Goal: Check status: Check status

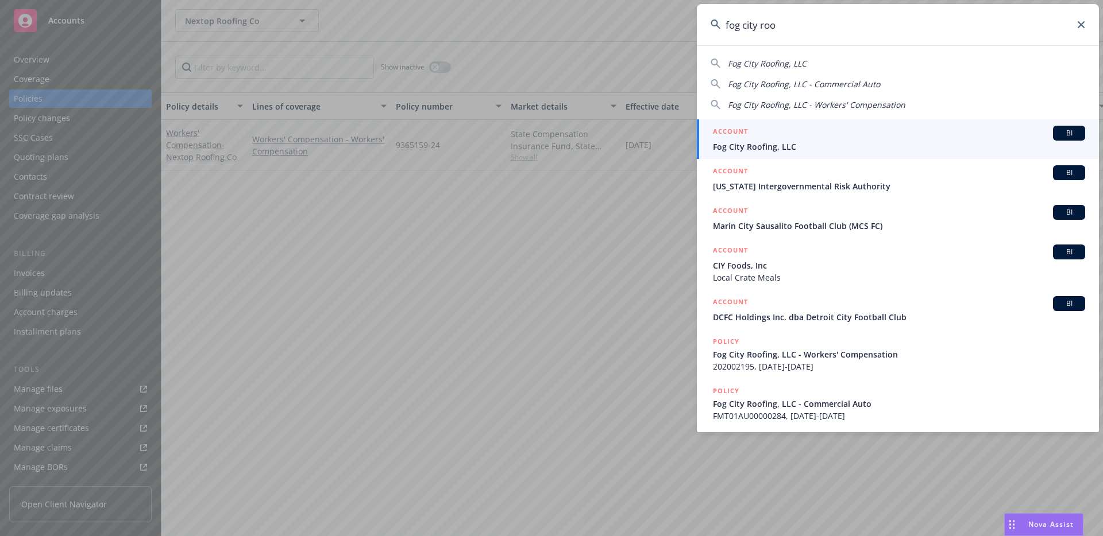
type input "fog city roo"
click at [734, 134] on h5 "ACCOUNT" at bounding box center [730, 133] width 35 height 14
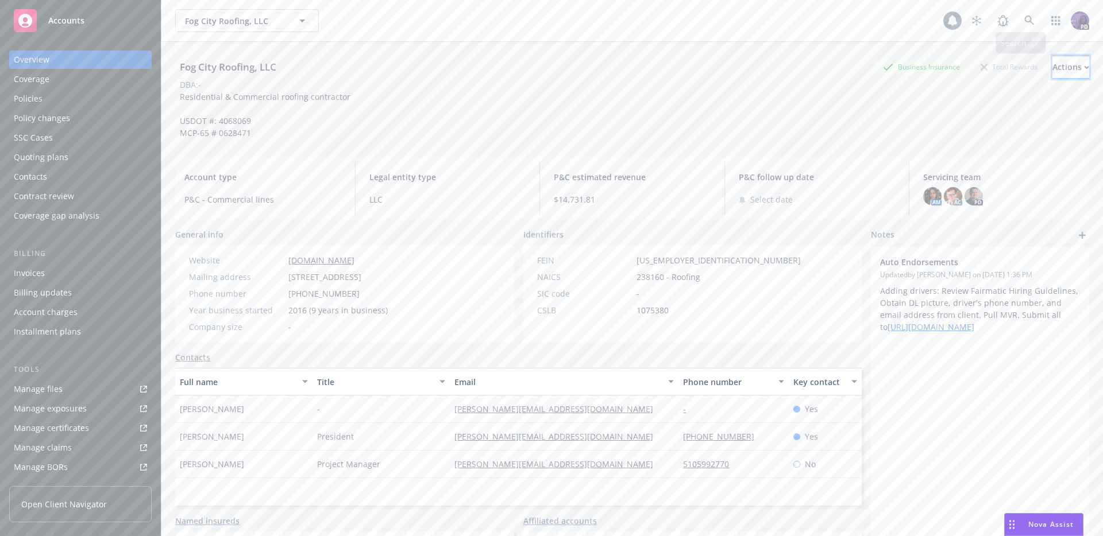
click at [1052, 76] on div "Actions" at bounding box center [1070, 67] width 37 height 22
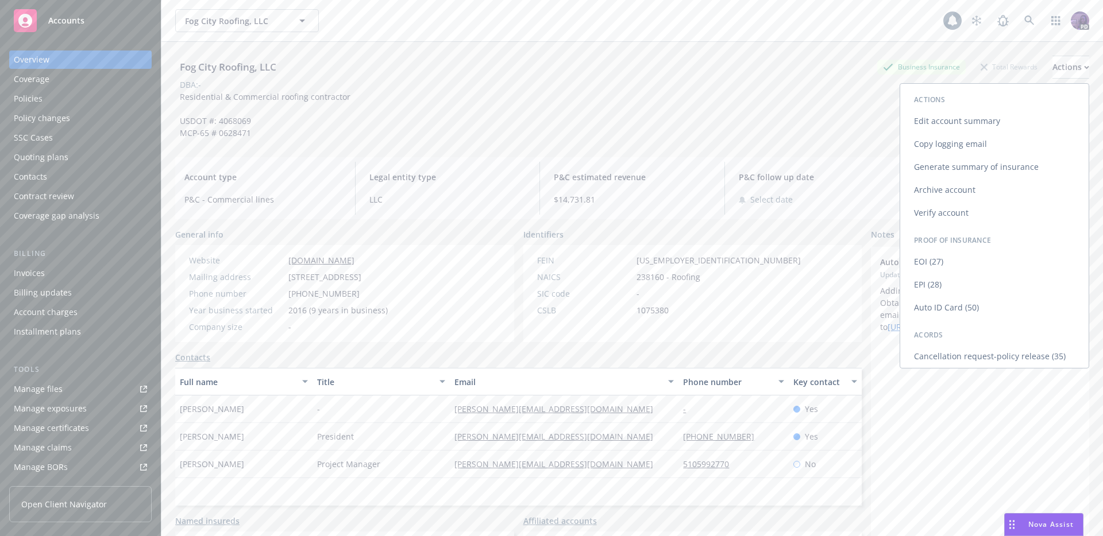
click at [941, 150] on link "Copy logging email" at bounding box center [994, 144] width 188 height 23
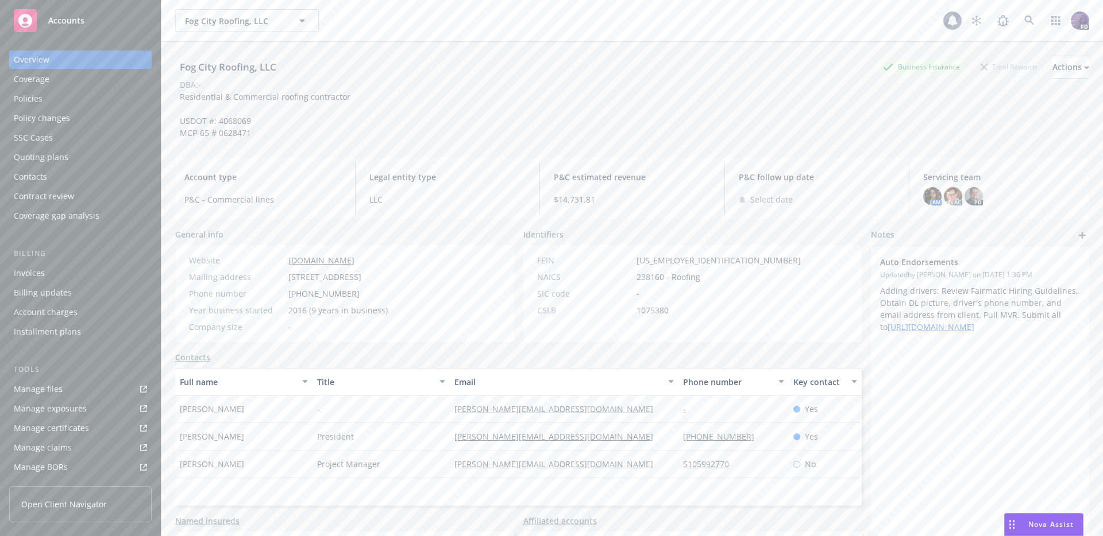
click at [388, 27] on div "Fog City Roofing, LLC Fog City Roofing, LLC" at bounding box center [559, 20] width 768 height 23
click at [387, 28] on div "Fog City Roofing, LLC Fog City Roofing, LLC" at bounding box center [559, 20] width 768 height 23
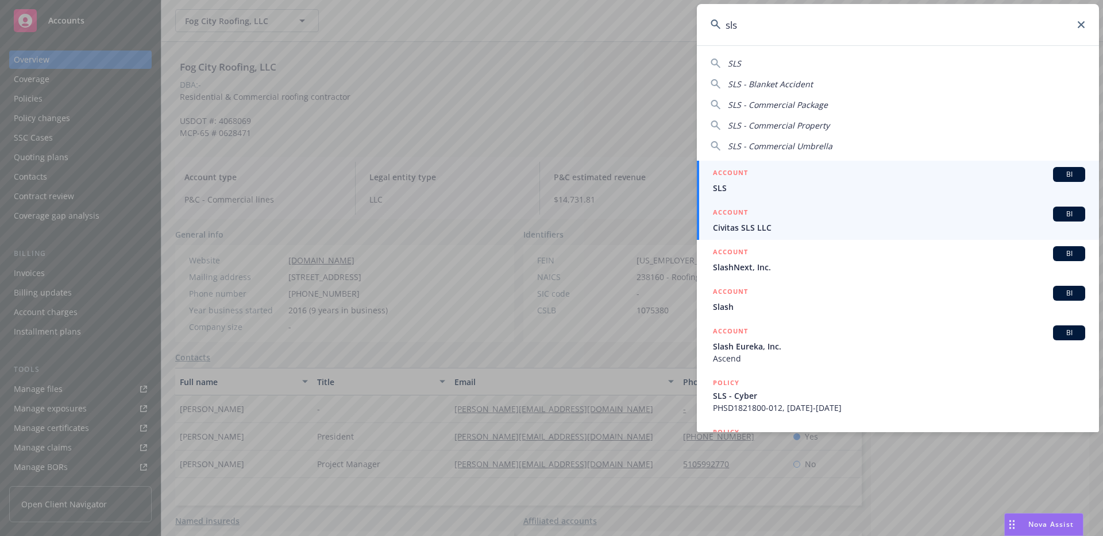
type input "sls"
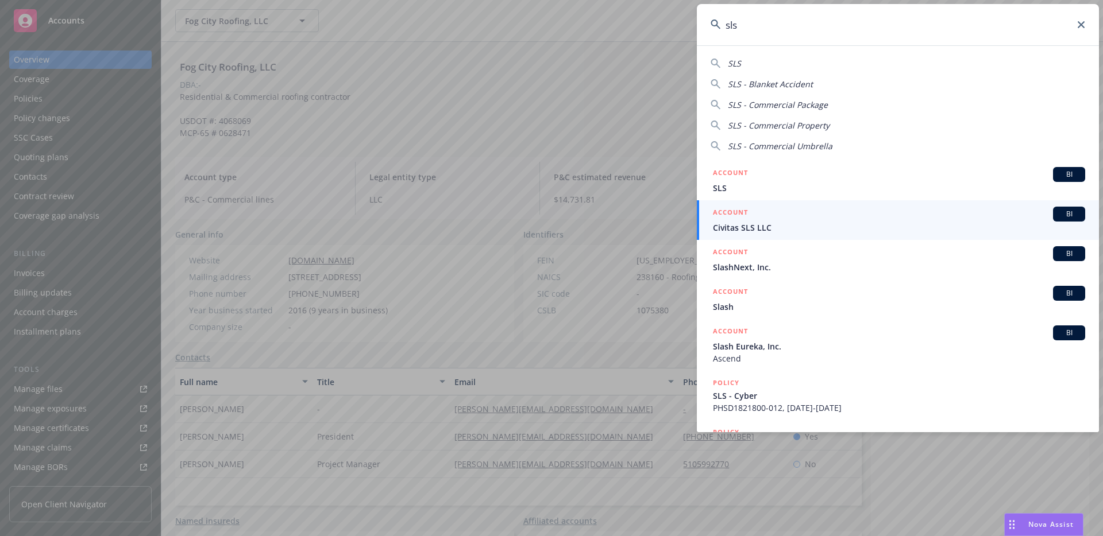
click at [804, 190] on span "SLS" at bounding box center [899, 188] width 372 height 12
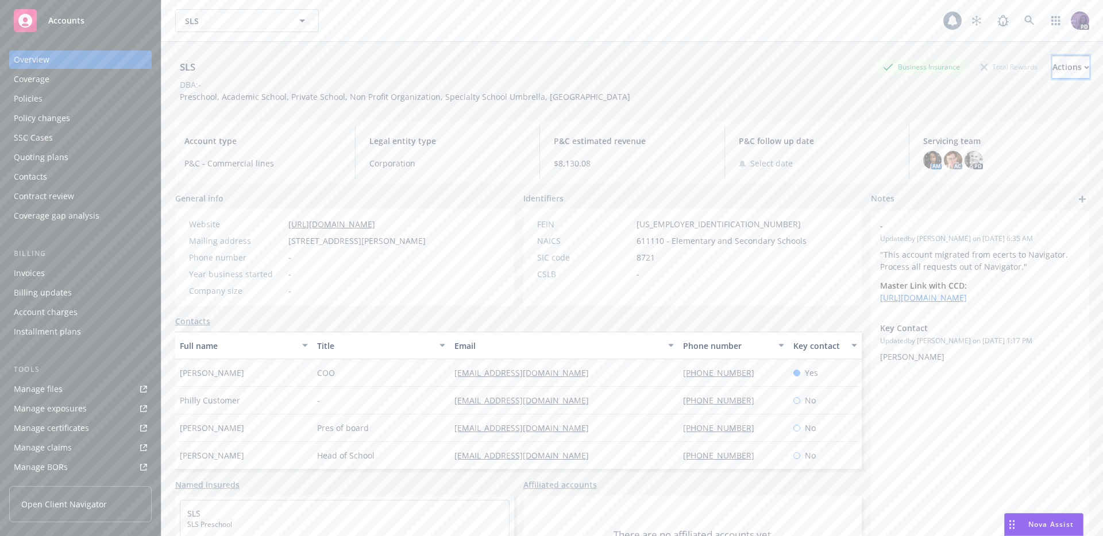
click at [1052, 71] on div "Actions" at bounding box center [1070, 67] width 37 height 22
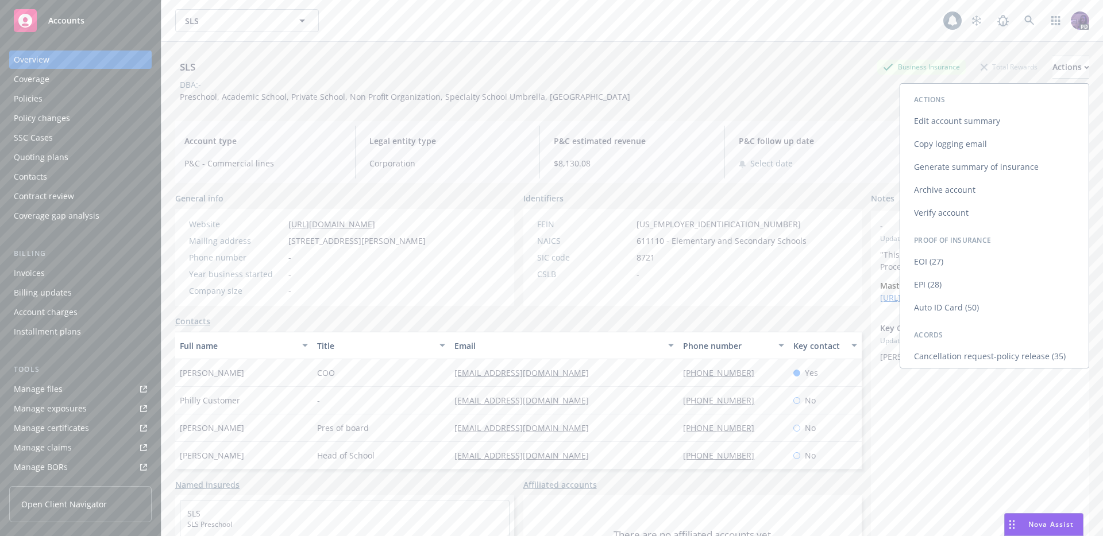
click at [974, 140] on link "Copy logging email" at bounding box center [994, 144] width 188 height 23
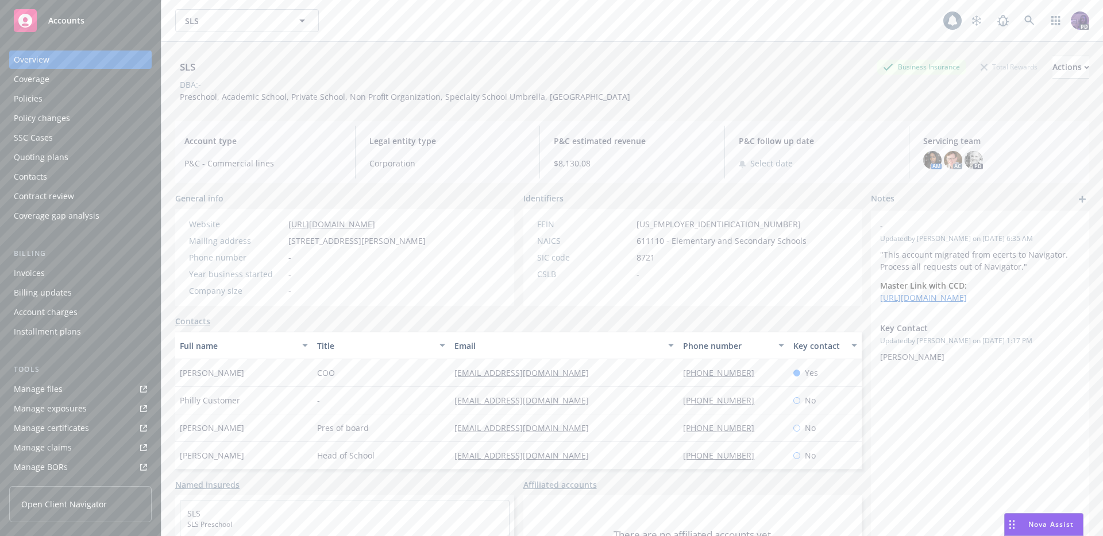
click at [372, 13] on div "SLS SLS" at bounding box center [559, 20] width 768 height 23
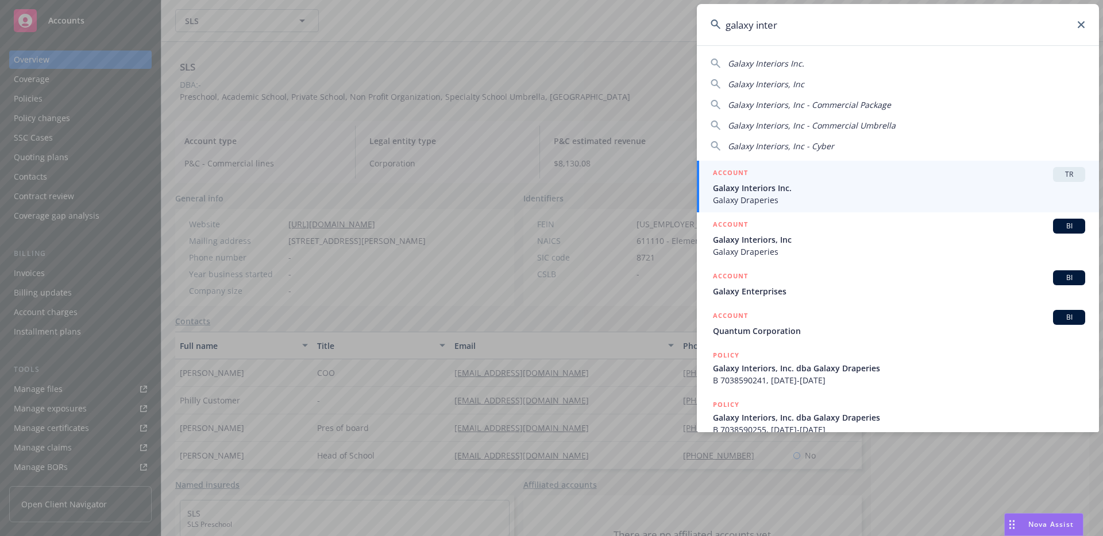
type input "galaxy inter"
click at [787, 181] on div "ACCOUNT TR" at bounding box center [899, 174] width 372 height 15
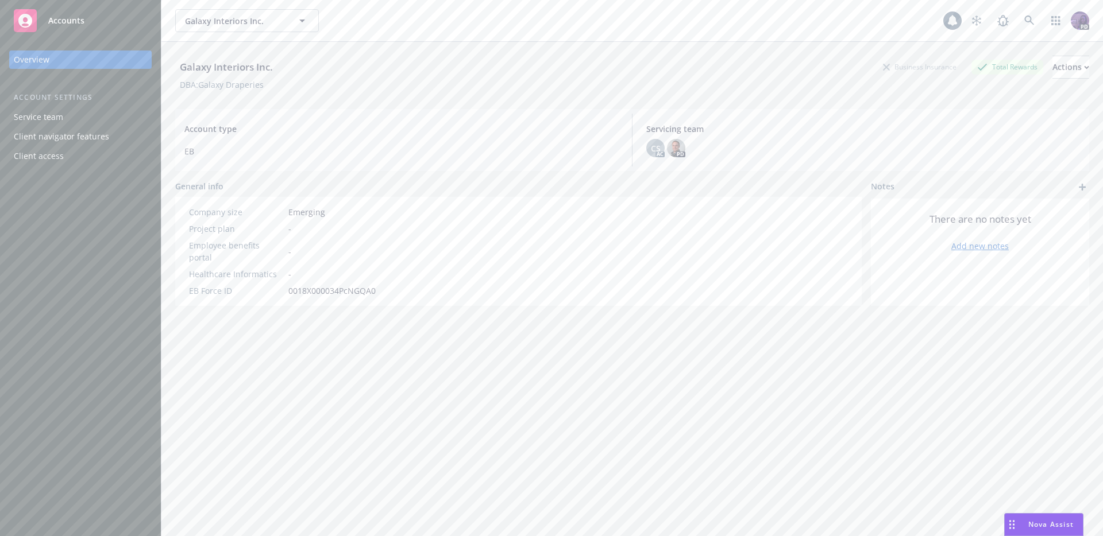
click at [462, 26] on div "Galaxy Interiors Inc. Galaxy Interiors Inc." at bounding box center [559, 20] width 768 height 23
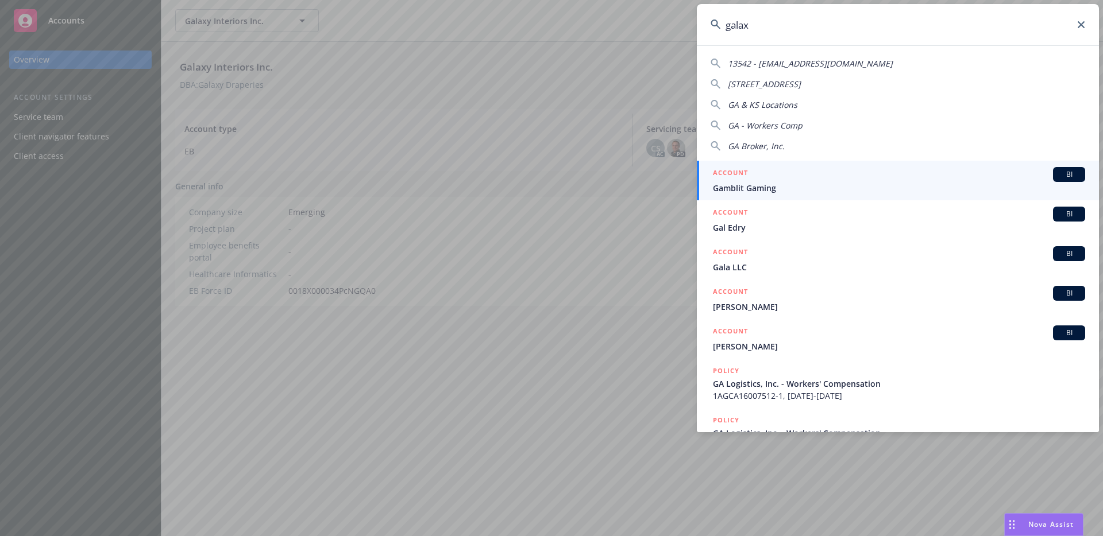
type input "galaxy"
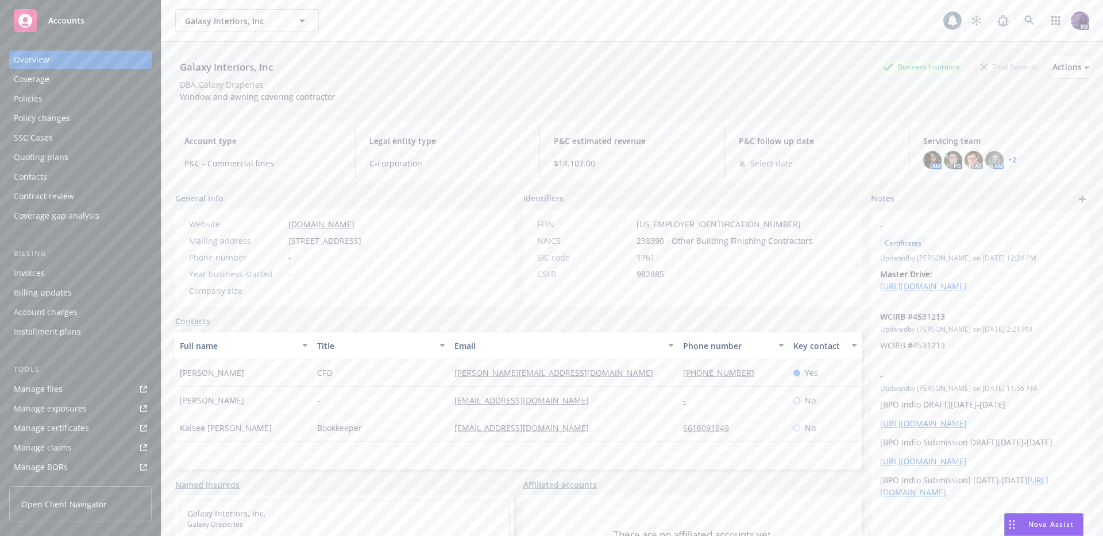
click at [58, 90] on div "Policies" at bounding box center [80, 99] width 133 height 18
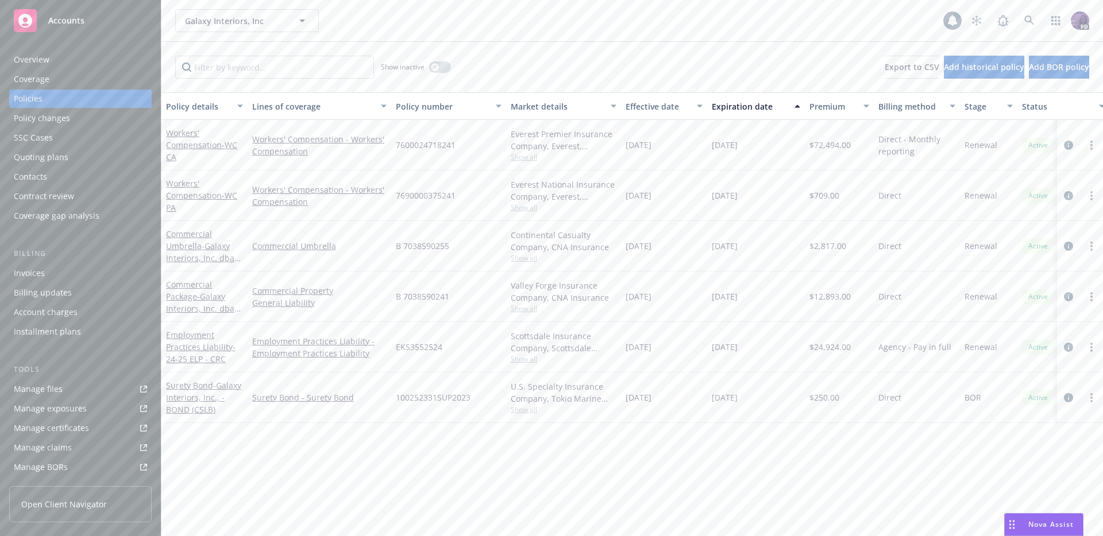
drag, startPoint x: 524, startPoint y: 23, endPoint x: 544, endPoint y: 14, distance: 21.3
click at [525, 23] on div "Galaxy Interiors, Inc Galaxy Interiors, Inc" at bounding box center [559, 20] width 768 height 23
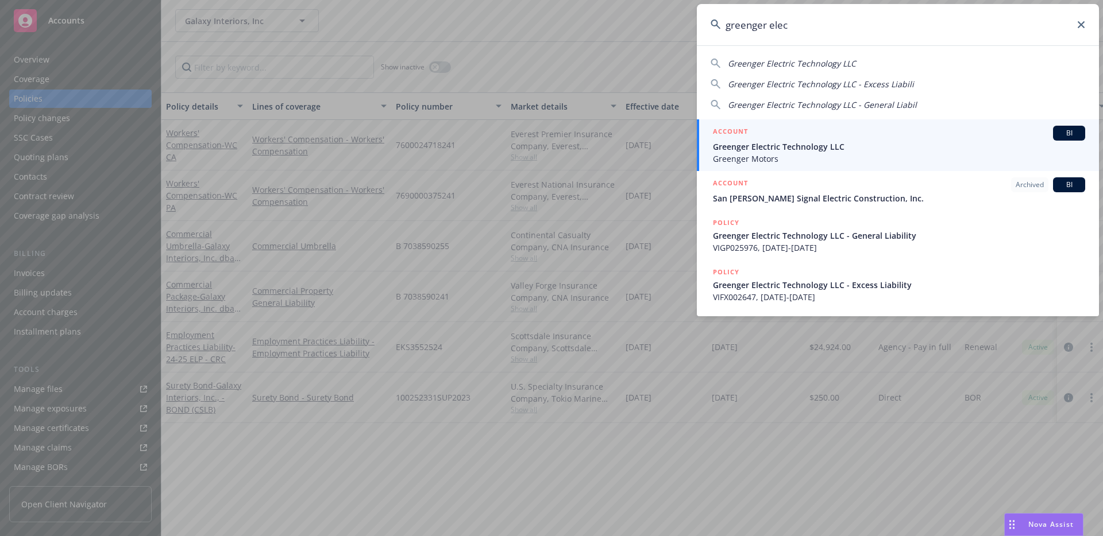
type input "greenger elec"
click at [746, 145] on span "Greenger Electric Technology LLC" at bounding box center [899, 147] width 372 height 12
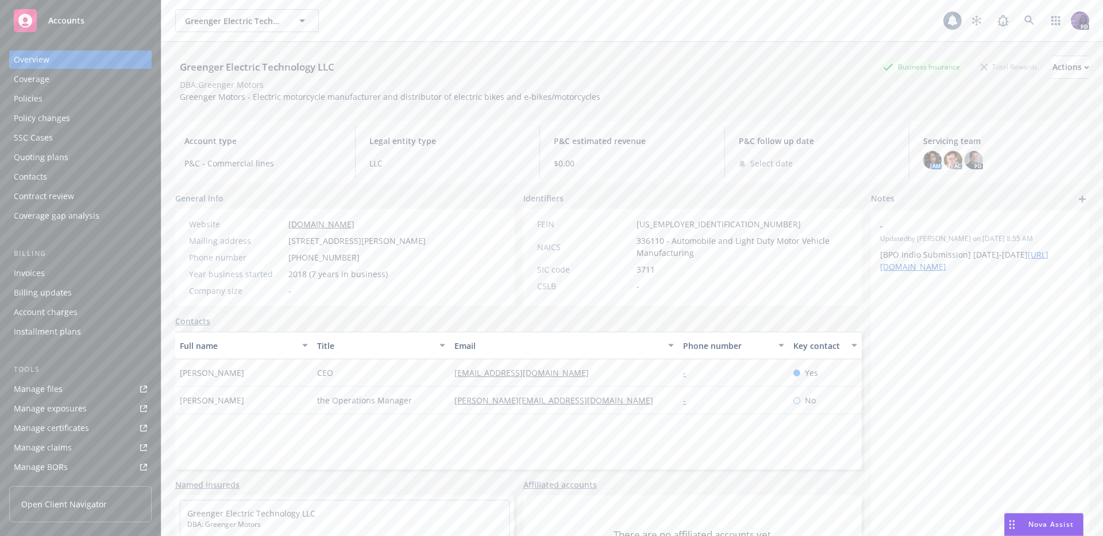
click at [102, 103] on div "Policies" at bounding box center [80, 99] width 133 height 18
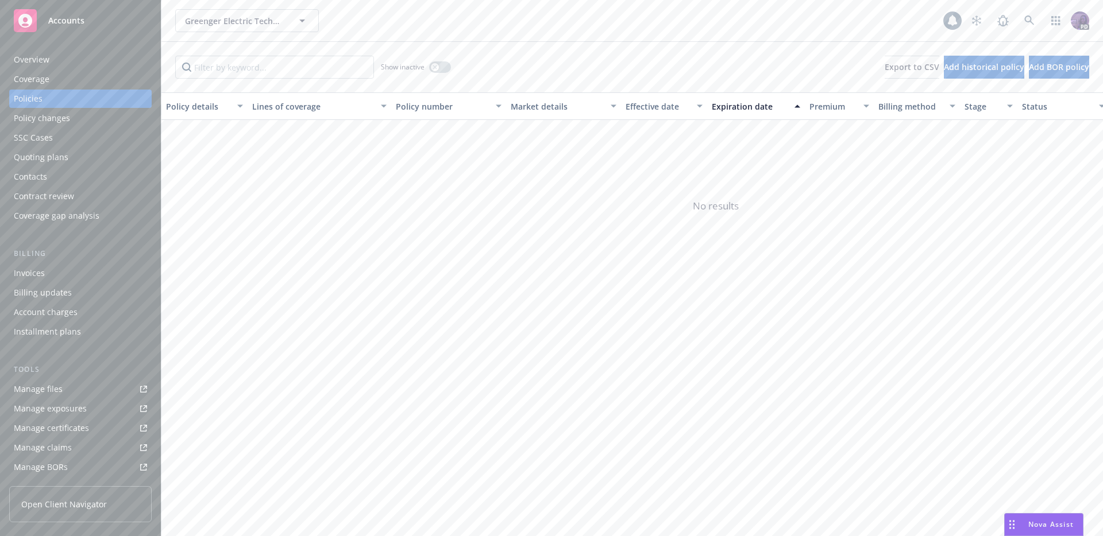
click at [45, 63] on div "Overview" at bounding box center [32, 60] width 36 height 18
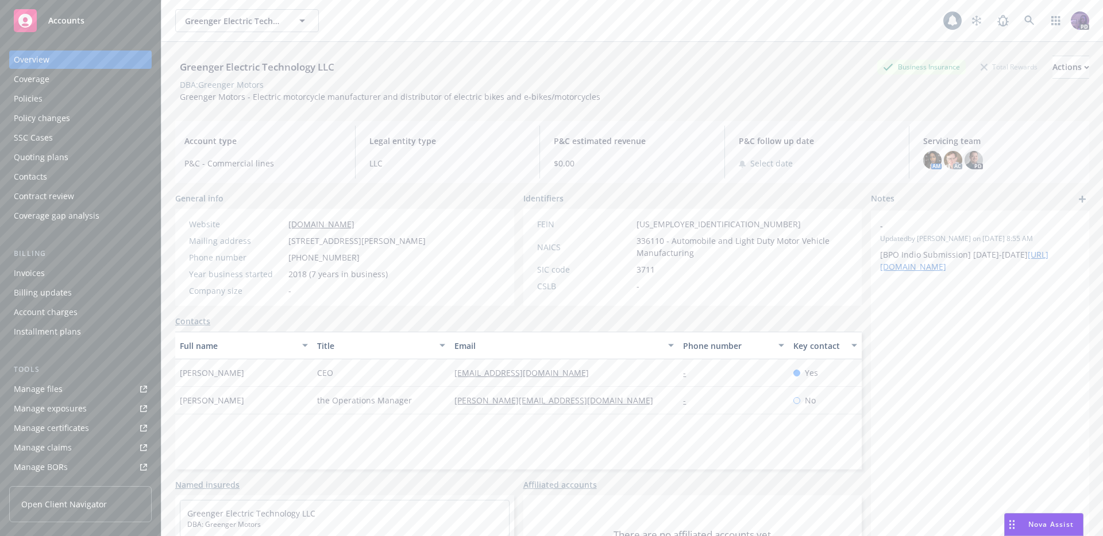
click at [36, 273] on div "Invoices" at bounding box center [29, 273] width 31 height 18
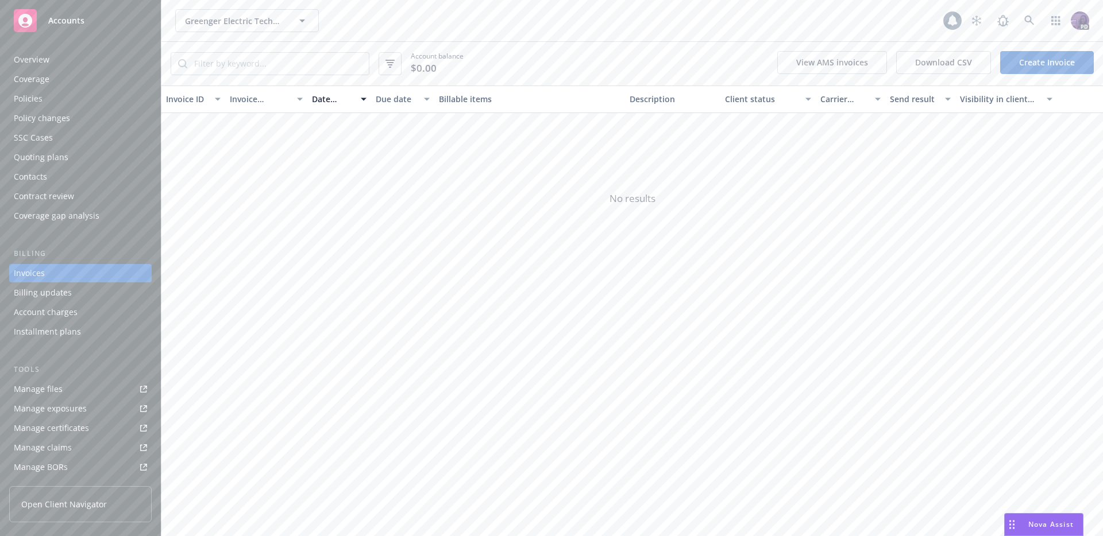
click at [367, 15] on div "Greenger Electric Technology LLC Greenger Electric Technology LLC" at bounding box center [559, 20] width 768 height 23
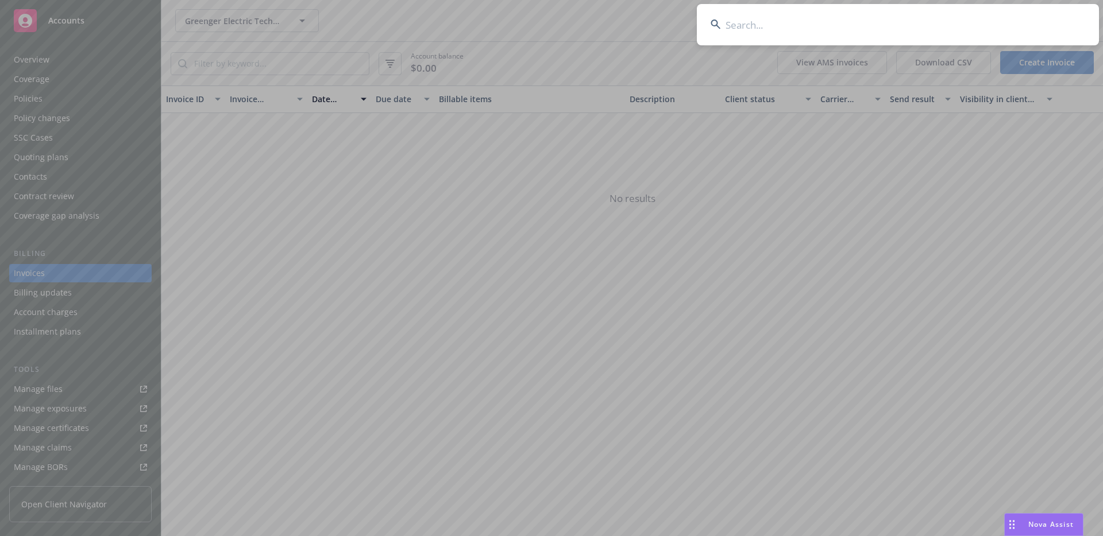
type input "s"
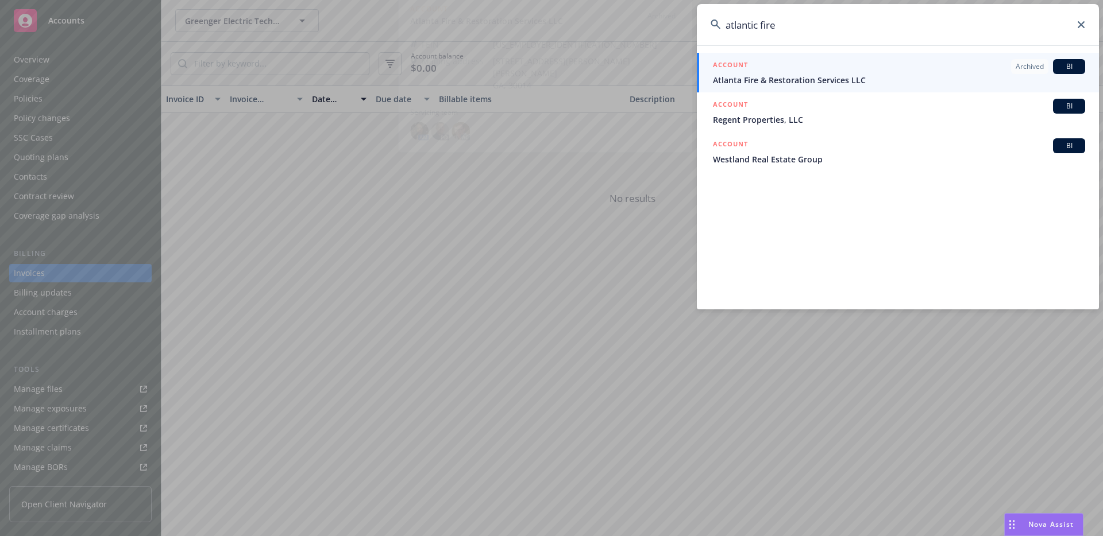
type input "atlantic fire"
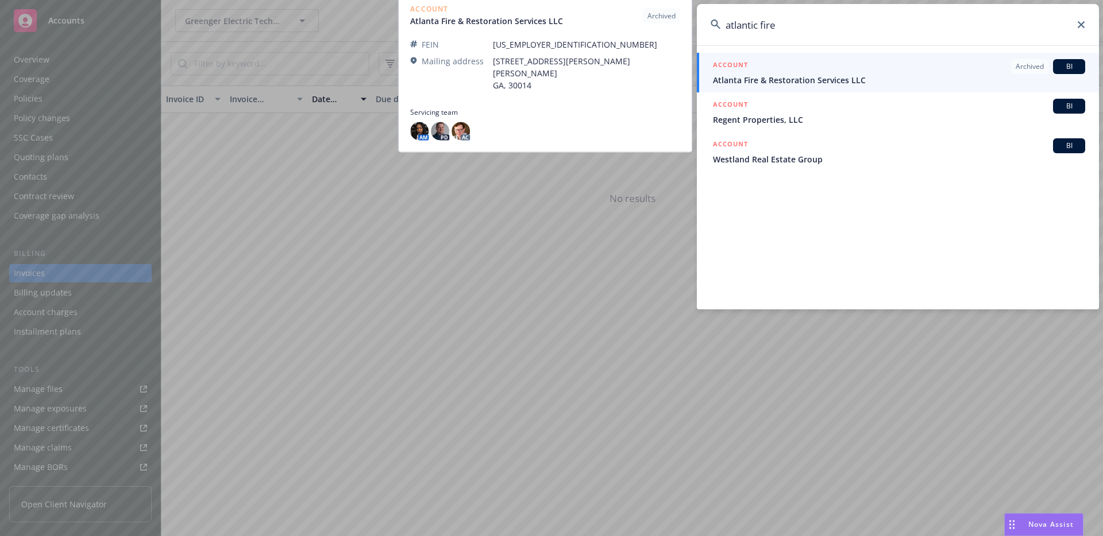
click at [760, 56] on link "ACCOUNT Archived BI Atlanta Fire & Restoration Services LLC" at bounding box center [898, 73] width 402 height 40
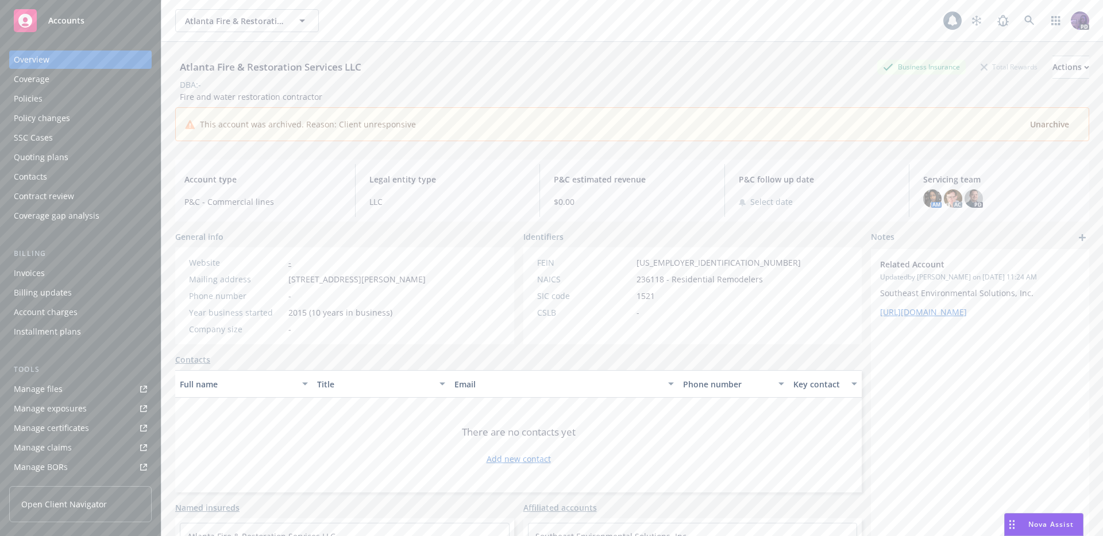
click at [32, 268] on div "Invoices" at bounding box center [29, 273] width 31 height 18
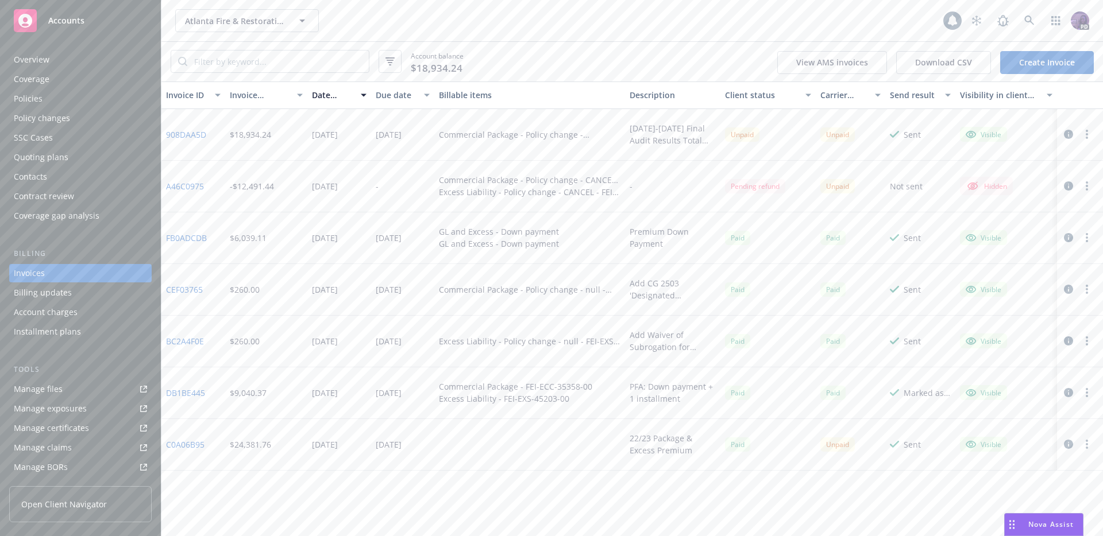
drag, startPoint x: 368, startPoint y: 32, endPoint x: 431, endPoint y: 47, distance: 64.9
click at [368, 32] on div "Atlanta Fire & Restoration Services LLC Atlanta Fire & Restoration Services LLC" at bounding box center [559, 20] width 768 height 23
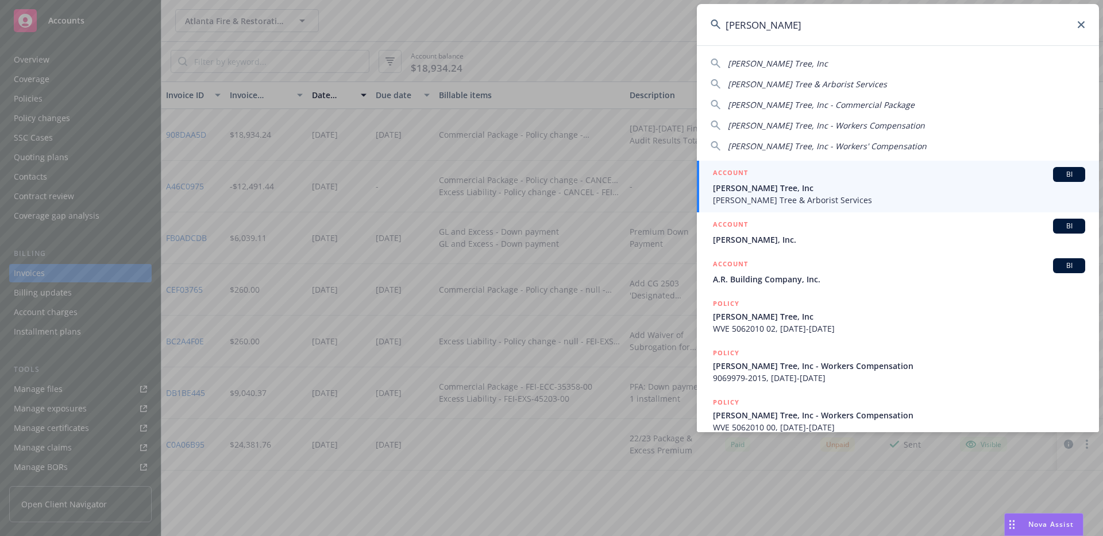
type input "[PERSON_NAME]"
click at [889, 194] on span "[PERSON_NAME] Tree & Arborist Services" at bounding box center [899, 200] width 372 height 12
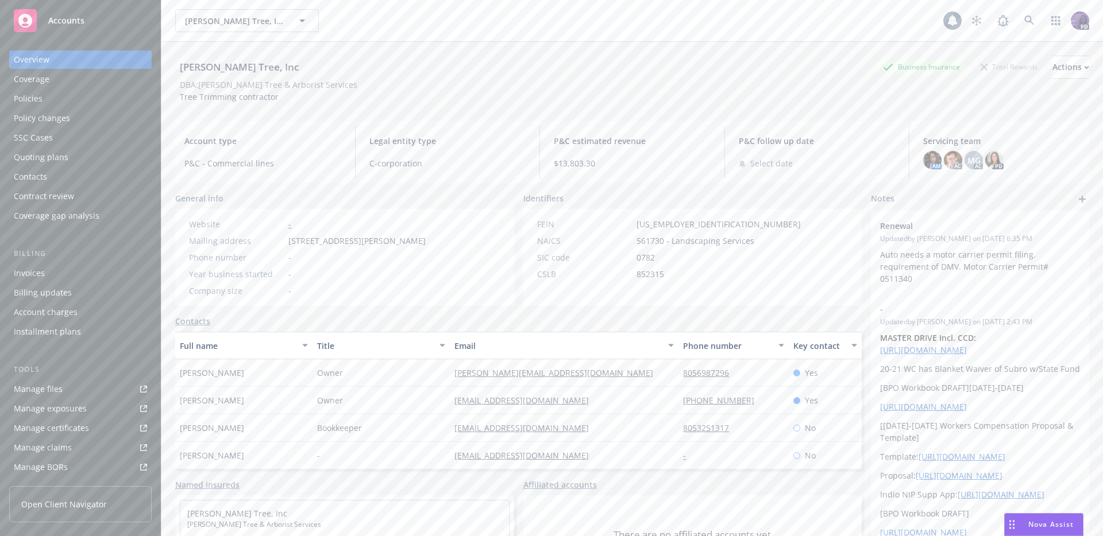
click at [100, 126] on div "Policy changes" at bounding box center [80, 118] width 133 height 18
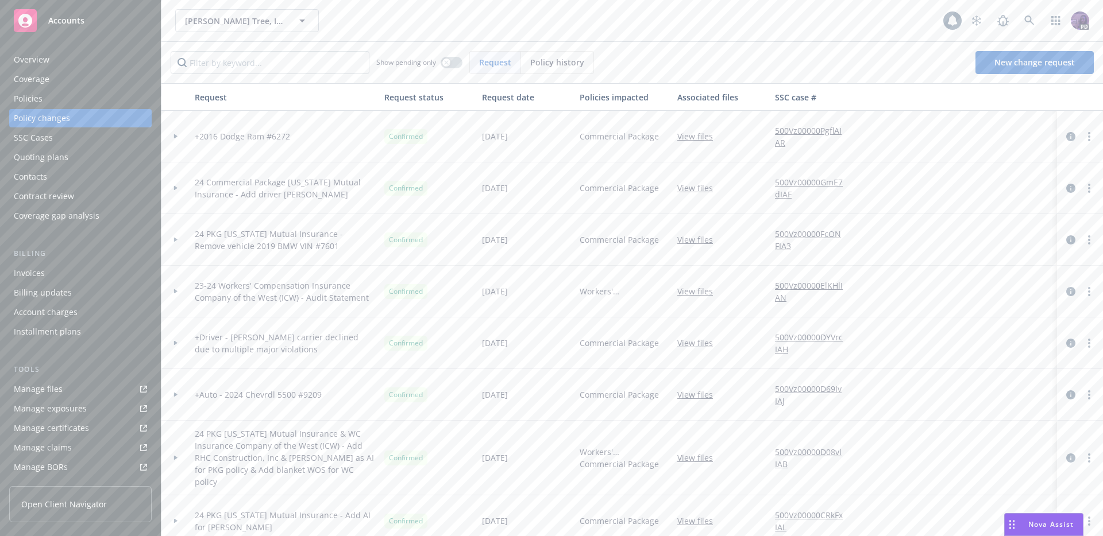
click at [96, 98] on div "Policies" at bounding box center [80, 99] width 133 height 18
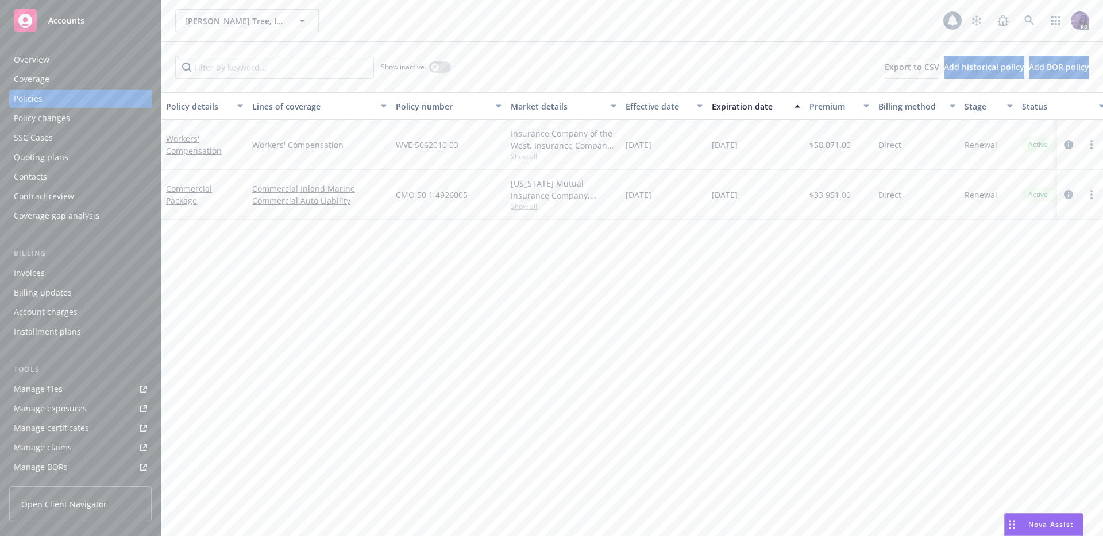
click at [75, 149] on div "Quoting plans" at bounding box center [80, 157] width 133 height 18
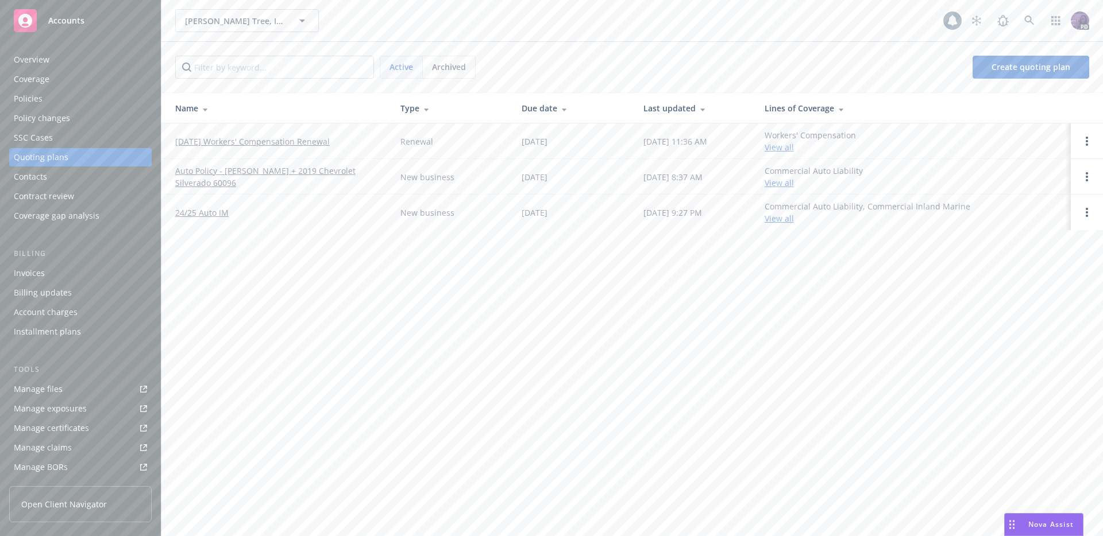
click at [245, 140] on link "[DATE] Workers' Compensation Renewal" at bounding box center [252, 142] width 155 height 12
